Goal: Find specific page/section: Find specific page/section

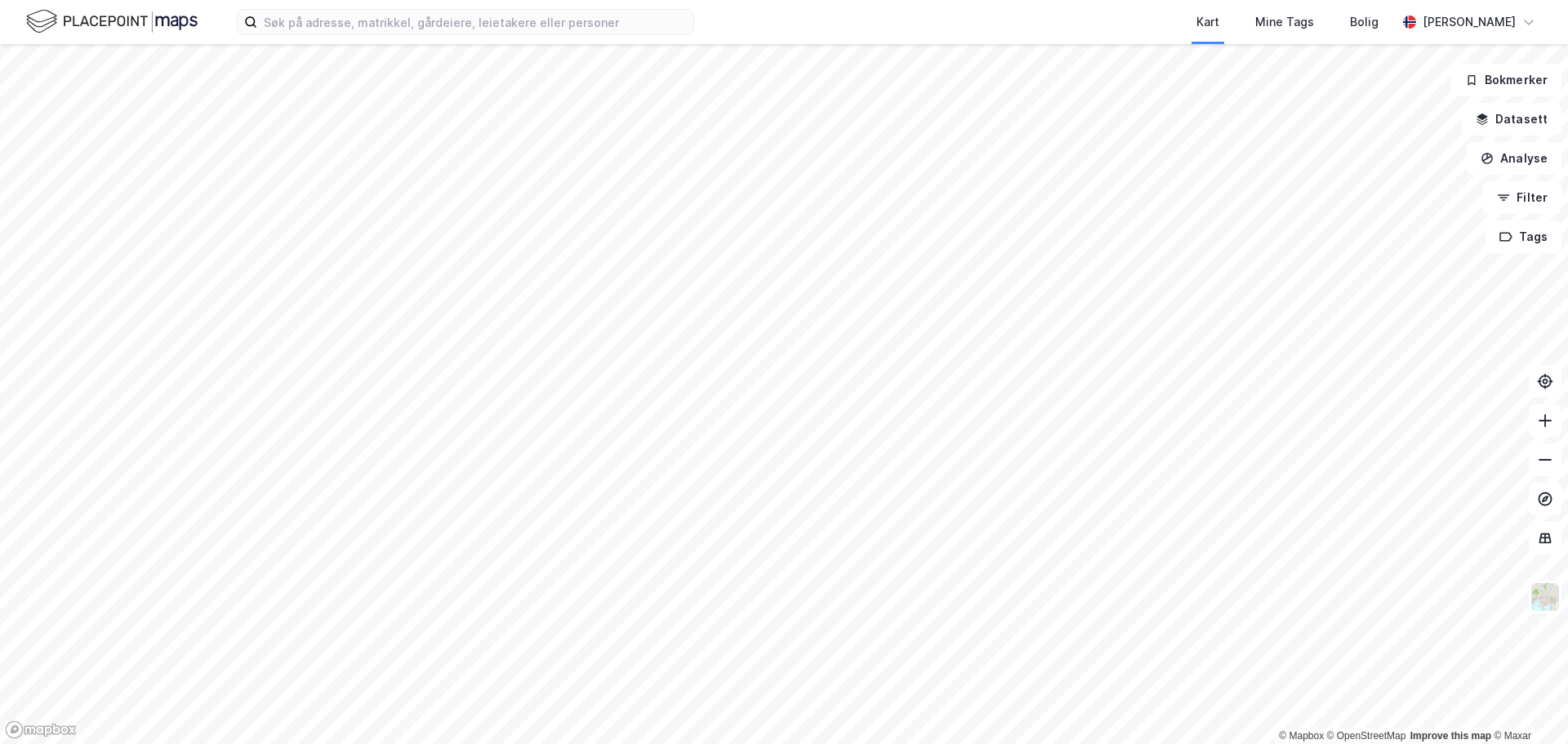
click at [385, 3] on div "Kart Mine Tags Bolig [PERSON_NAME]" at bounding box center [784, 22] width 1568 height 44
click at [376, 10] on input at bounding box center [475, 22] width 436 height 25
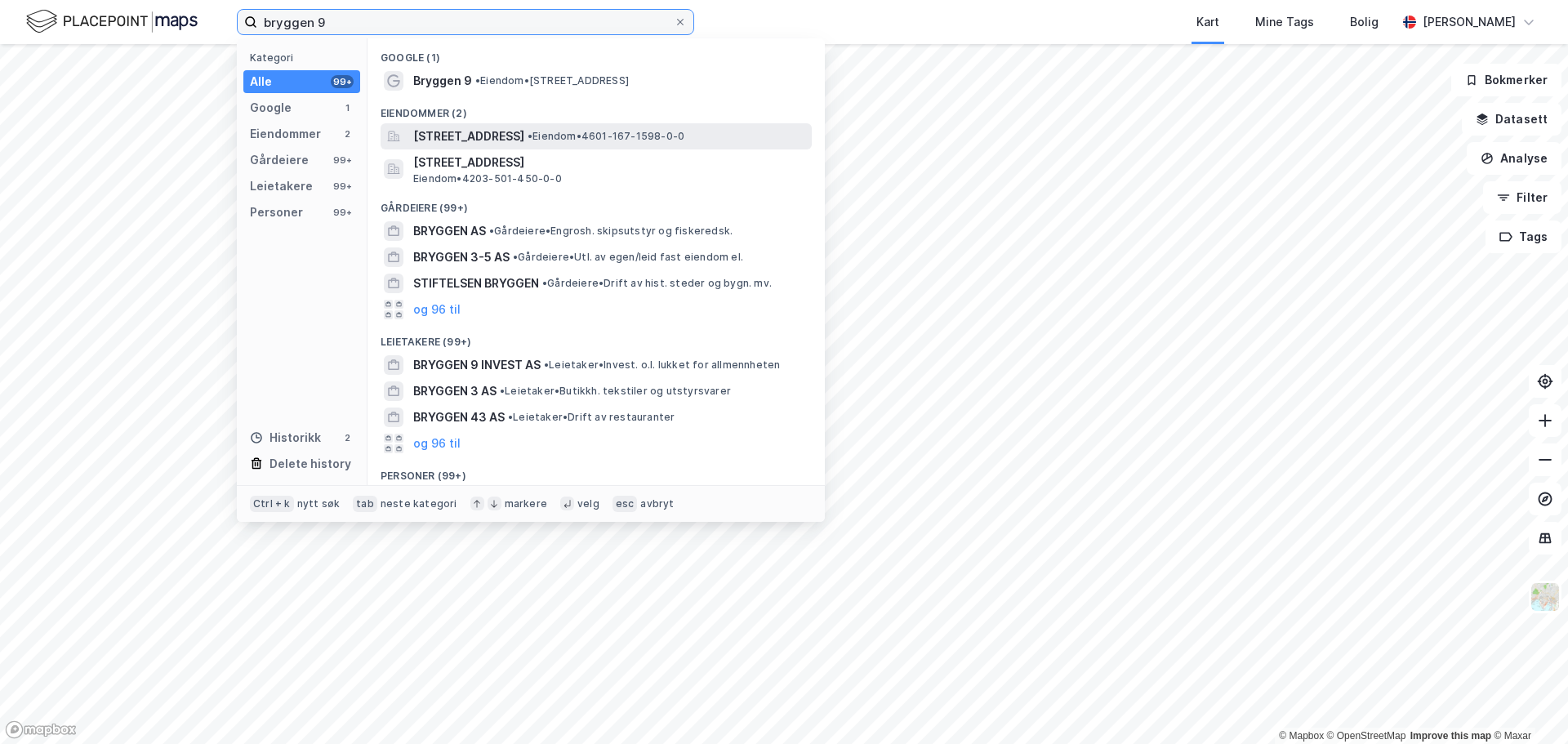
type input "bryggen 9"
click at [482, 141] on span "Bryggen 9, 5003, BERGEN, BERGEN" at bounding box center [468, 136] width 111 height 20
